Goal: Task Accomplishment & Management: Manage account settings

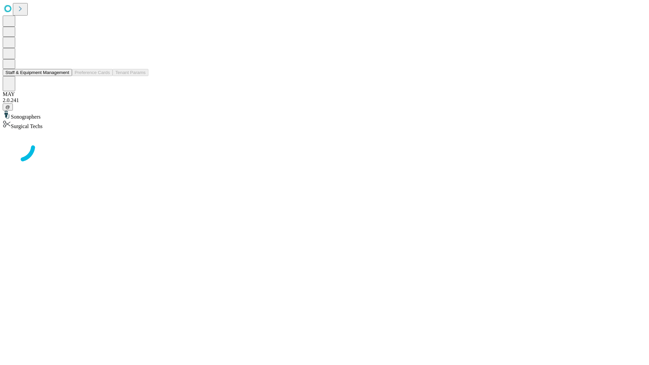
click at [65, 76] on button "Staff & Equipment Management" at bounding box center [37, 72] width 69 height 7
